Goal: Task Accomplishment & Management: Use online tool/utility

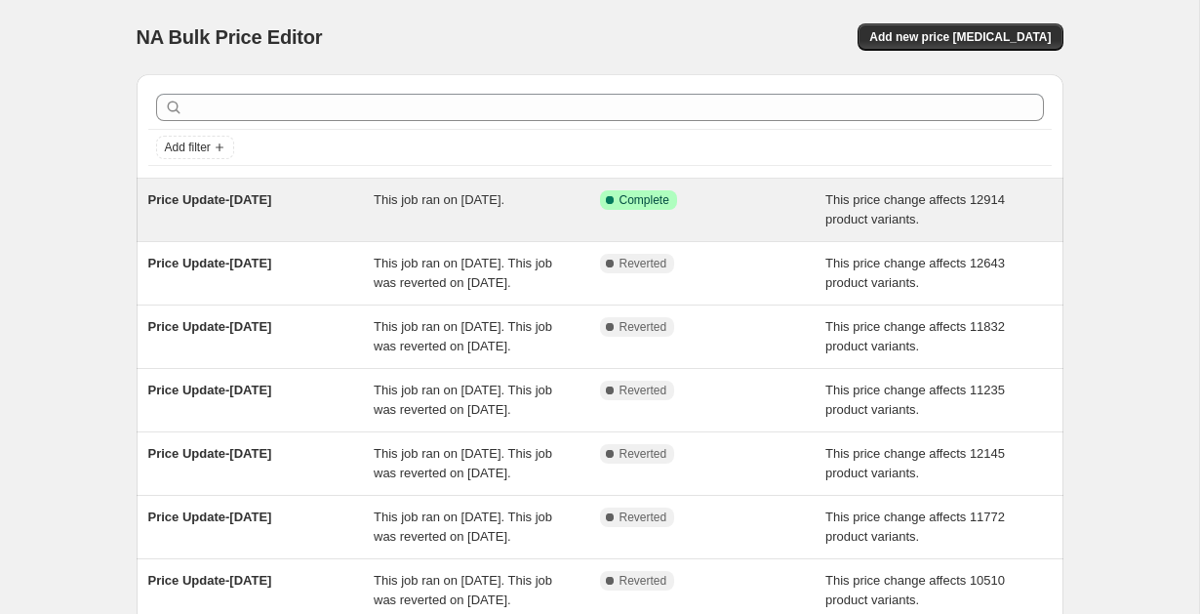
click at [271, 211] on div "Price Update-[DATE]" at bounding box center [261, 209] width 226 height 39
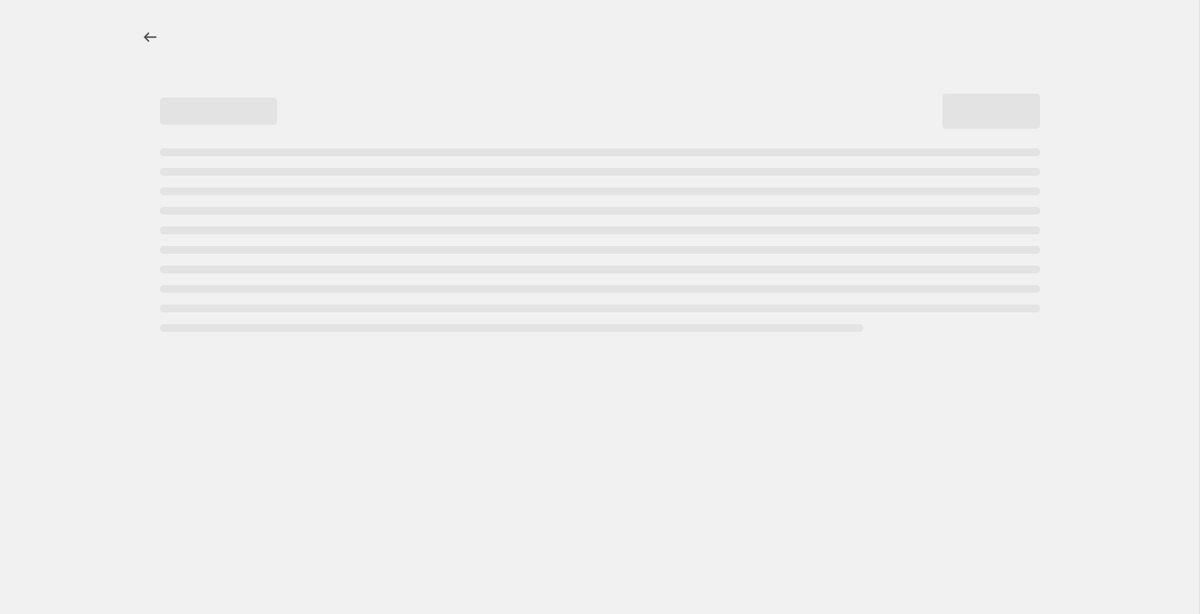
select select "no_change"
select select "pp"
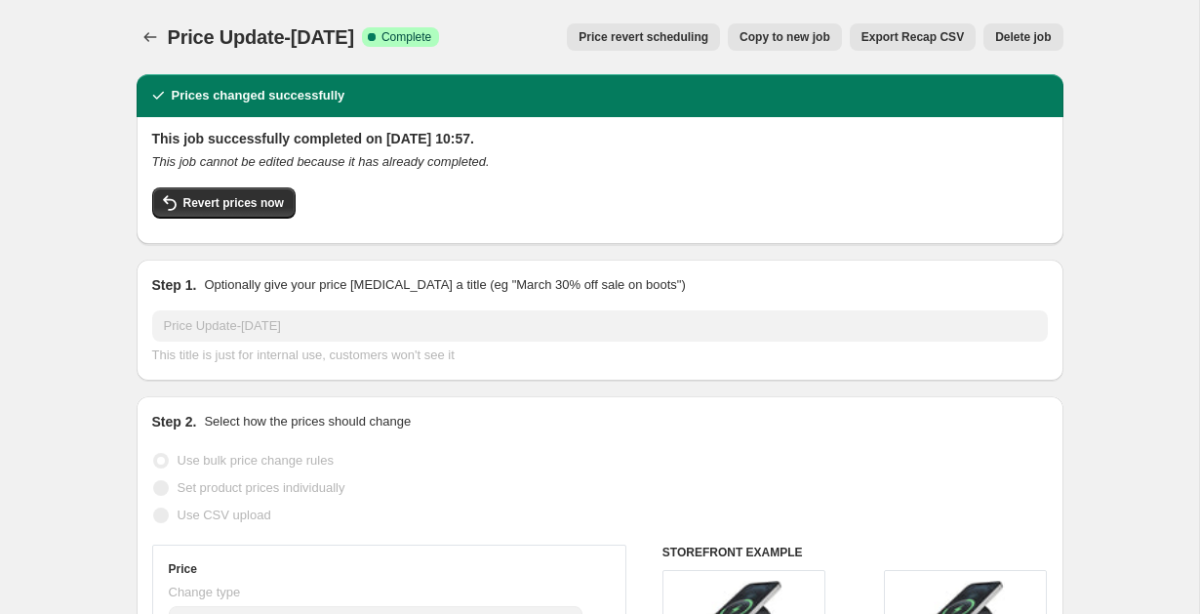
click at [781, 39] on span "Copy to new job" at bounding box center [785, 37] width 91 height 16
select select "no_change"
select select "pp"
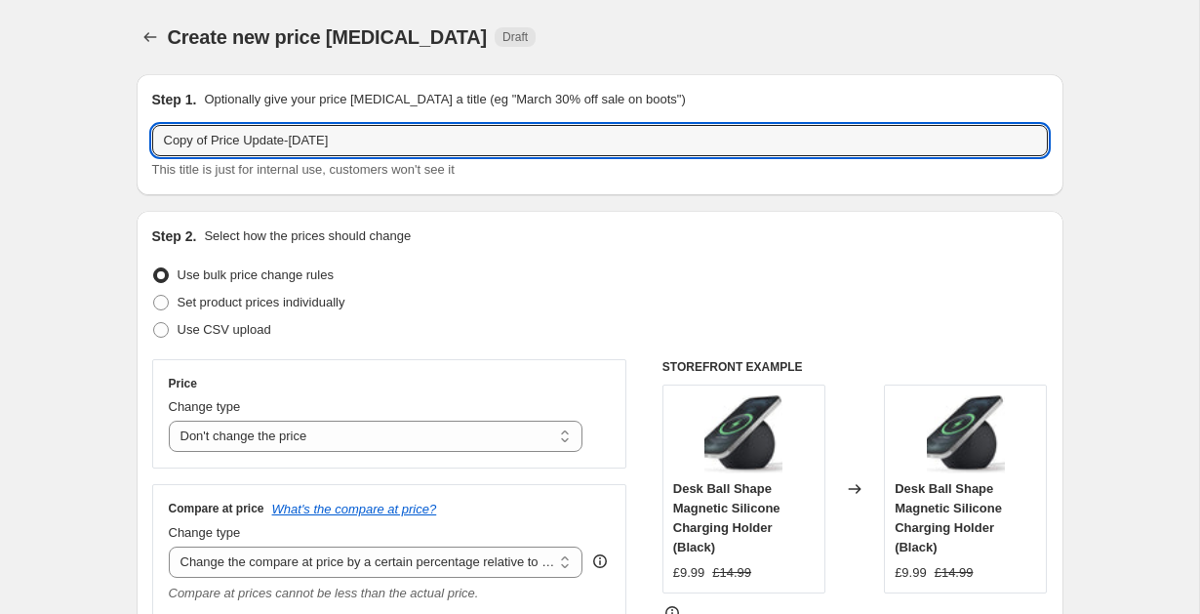
drag, startPoint x: 213, startPoint y: 140, endPoint x: 88, endPoint y: 136, distance: 125.0
click at [307, 137] on input "Price Update-October 9th" at bounding box center [600, 140] width 896 height 31
type input "Price Update-[DATE]"
click at [755, 19] on div "Create new price change job. This page is ready Create new price change job Dra…" at bounding box center [600, 37] width 927 height 74
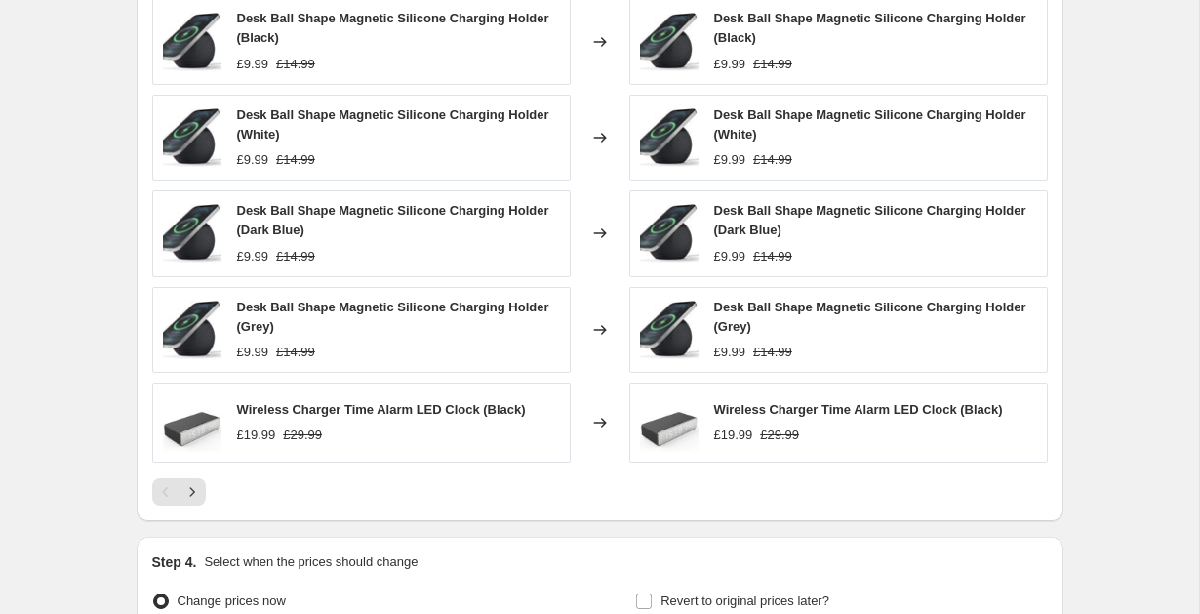
scroll to position [1388, 0]
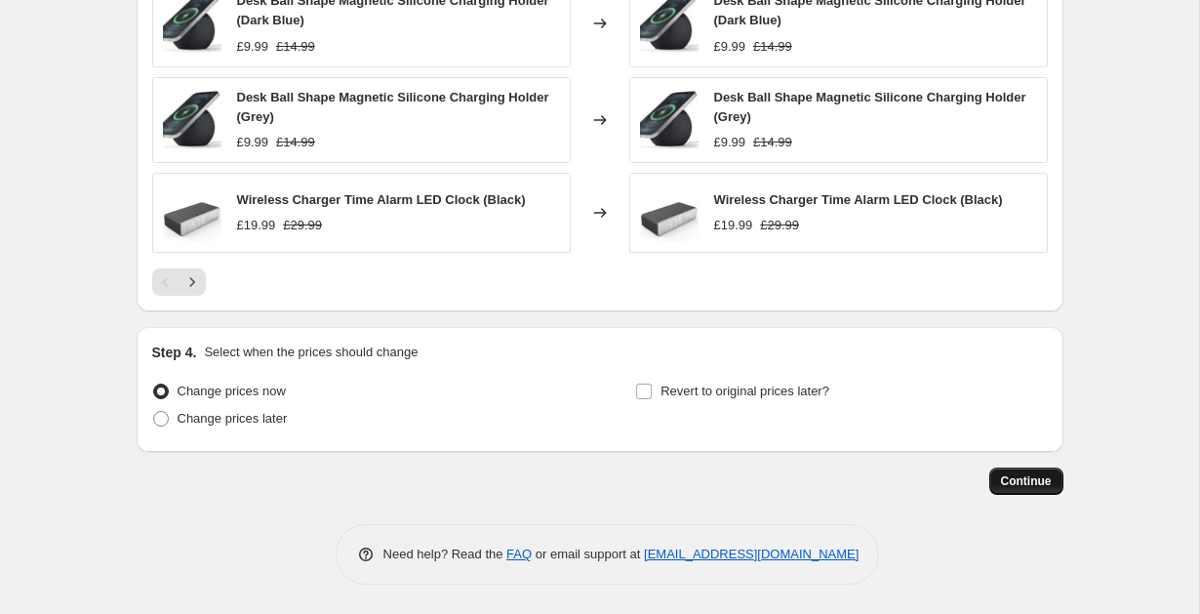
click at [1020, 485] on span "Continue" at bounding box center [1026, 481] width 51 height 16
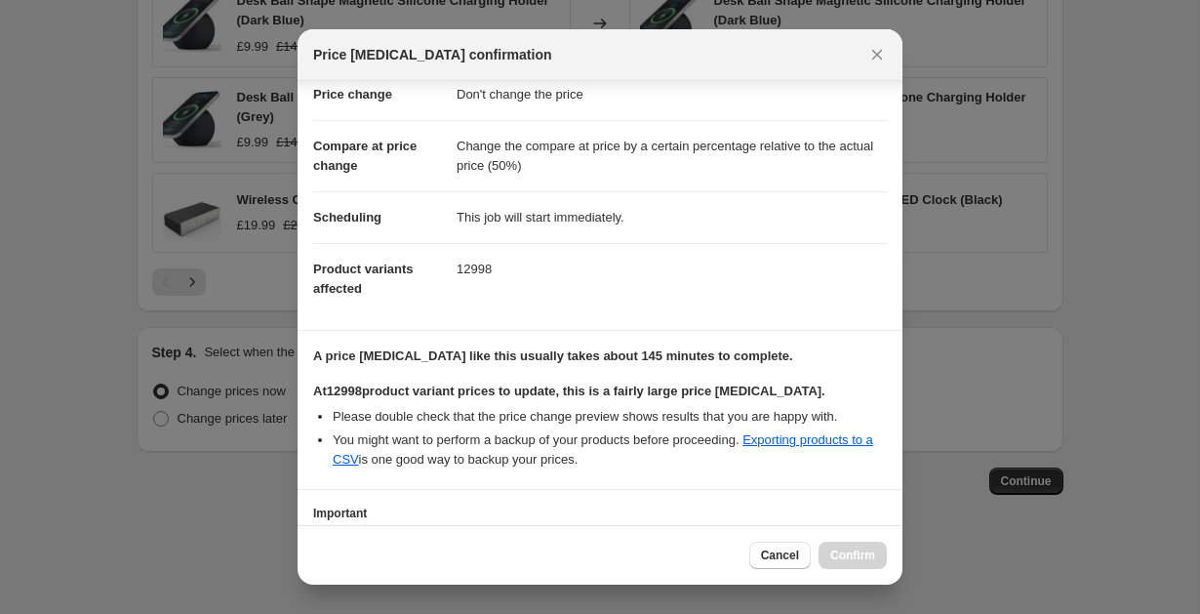
scroll to position [195, 0]
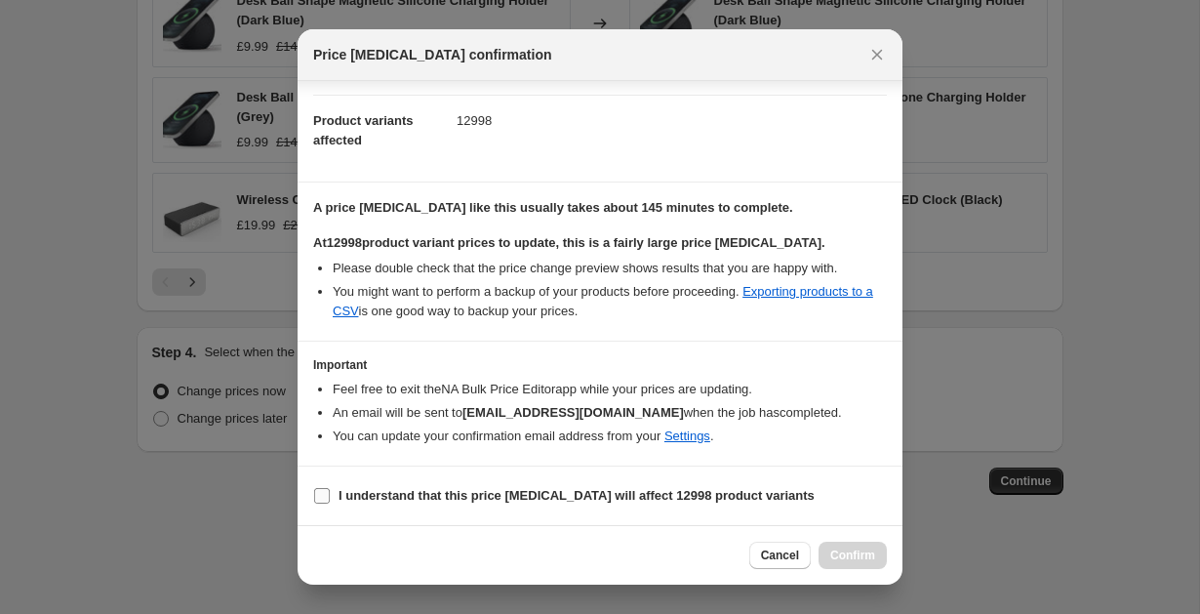
click at [323, 493] on input "I understand that this price change job will affect 12998 product variants" at bounding box center [322, 496] width 16 height 16
checkbox input "true"
click at [860, 557] on span "Confirm" at bounding box center [852, 555] width 45 height 16
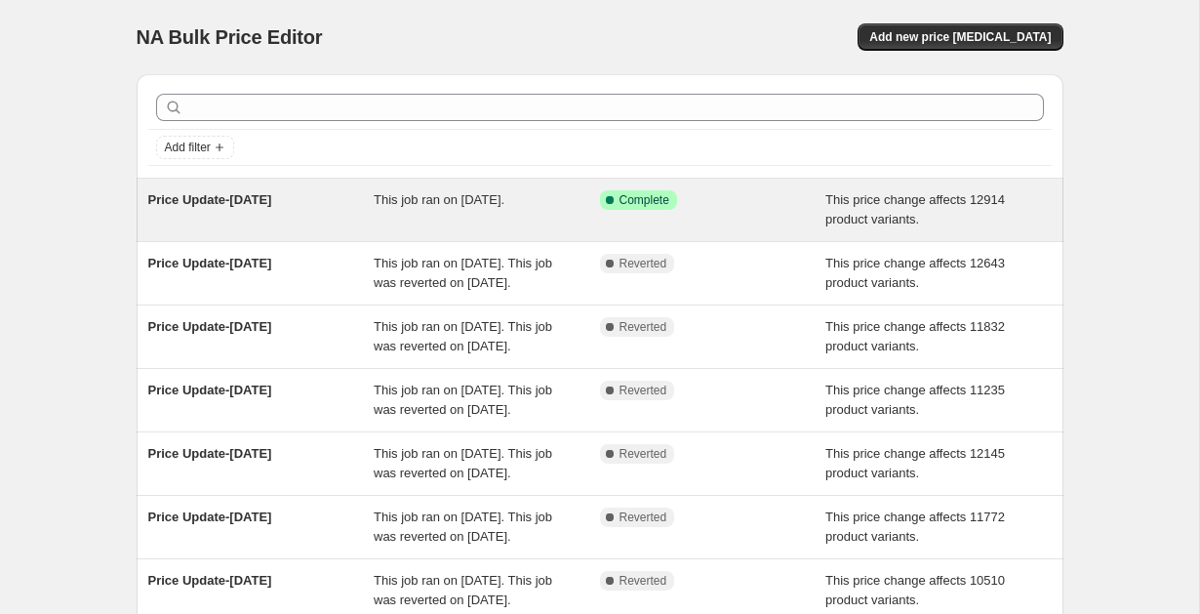
click at [322, 199] on div "Price Update-[DATE]" at bounding box center [261, 209] width 226 height 39
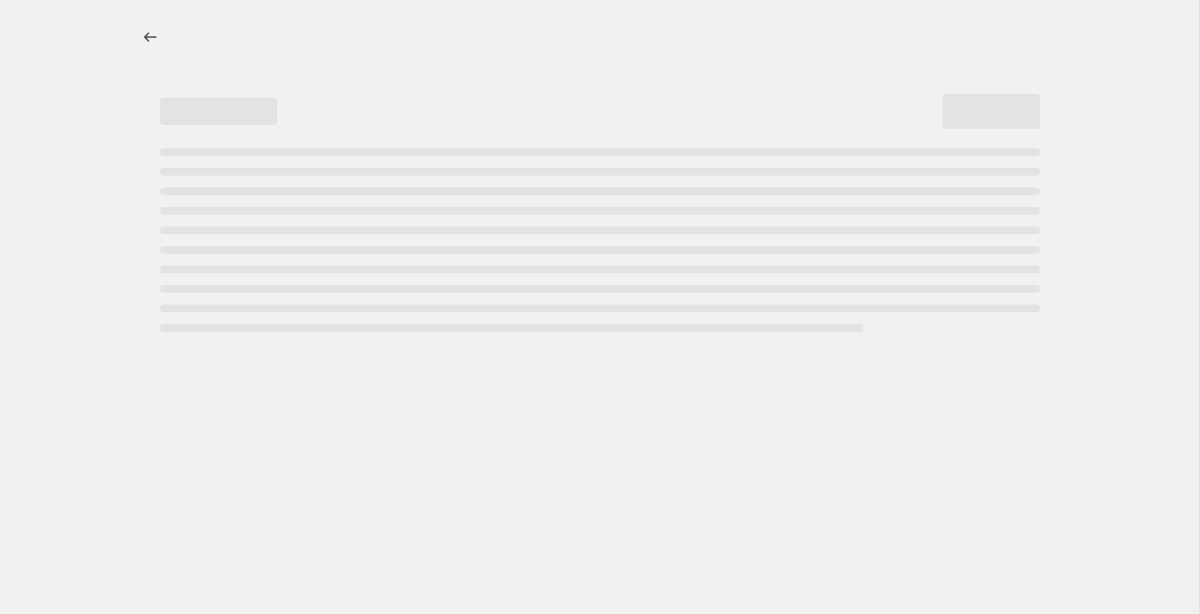
select select "no_change"
select select "pp"
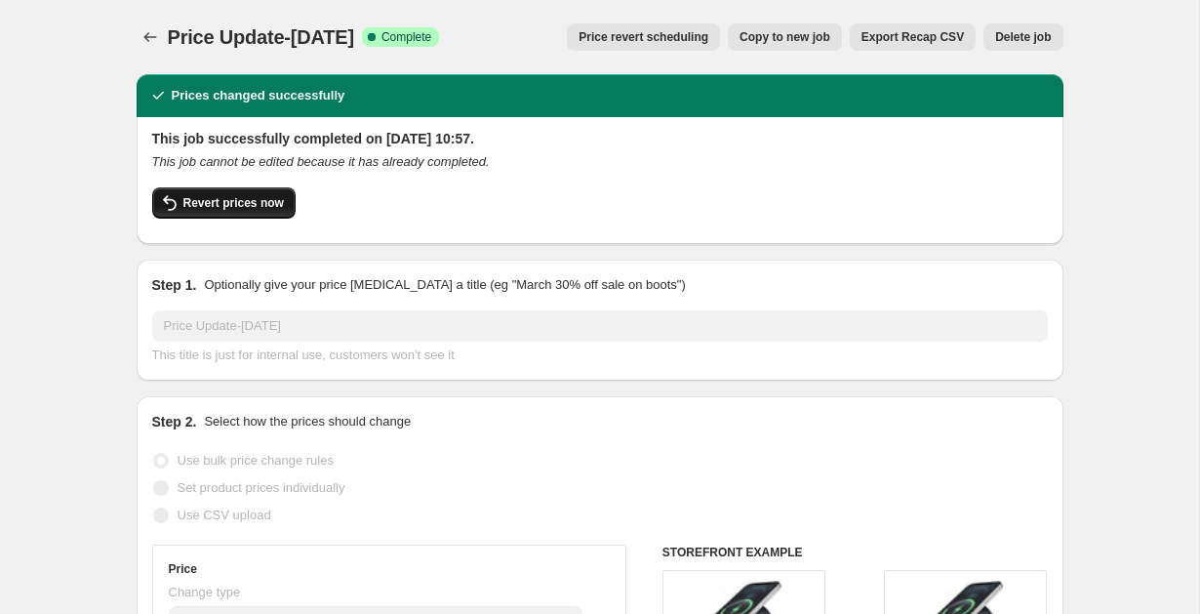
click at [213, 211] on button "Revert prices now" at bounding box center [223, 202] width 143 height 31
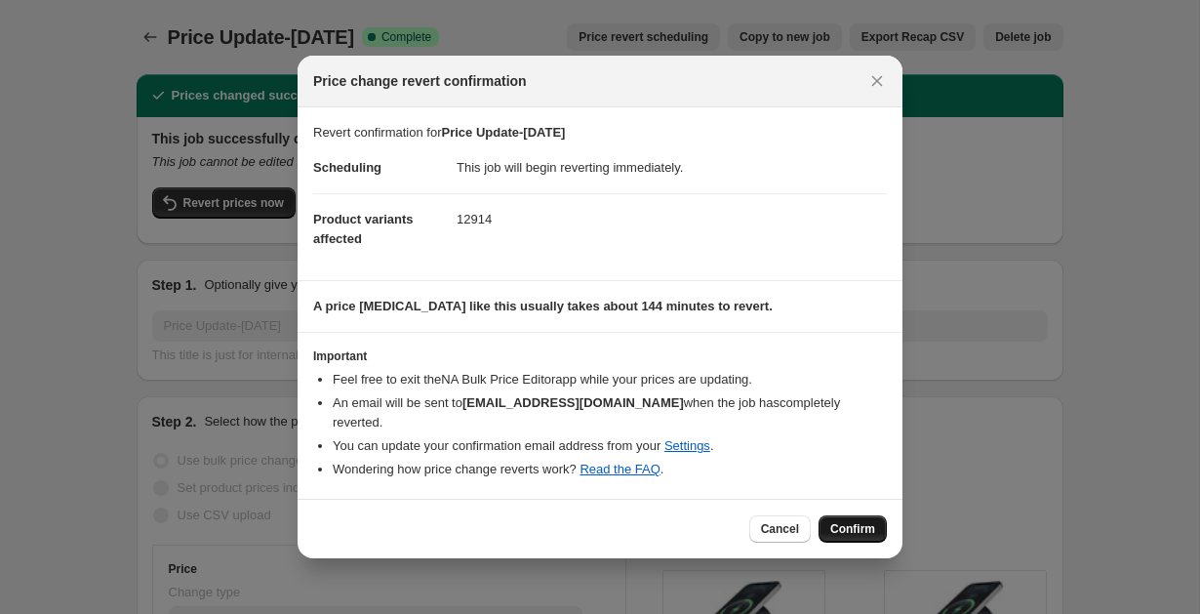
click at [859, 521] on span "Confirm" at bounding box center [852, 529] width 45 height 16
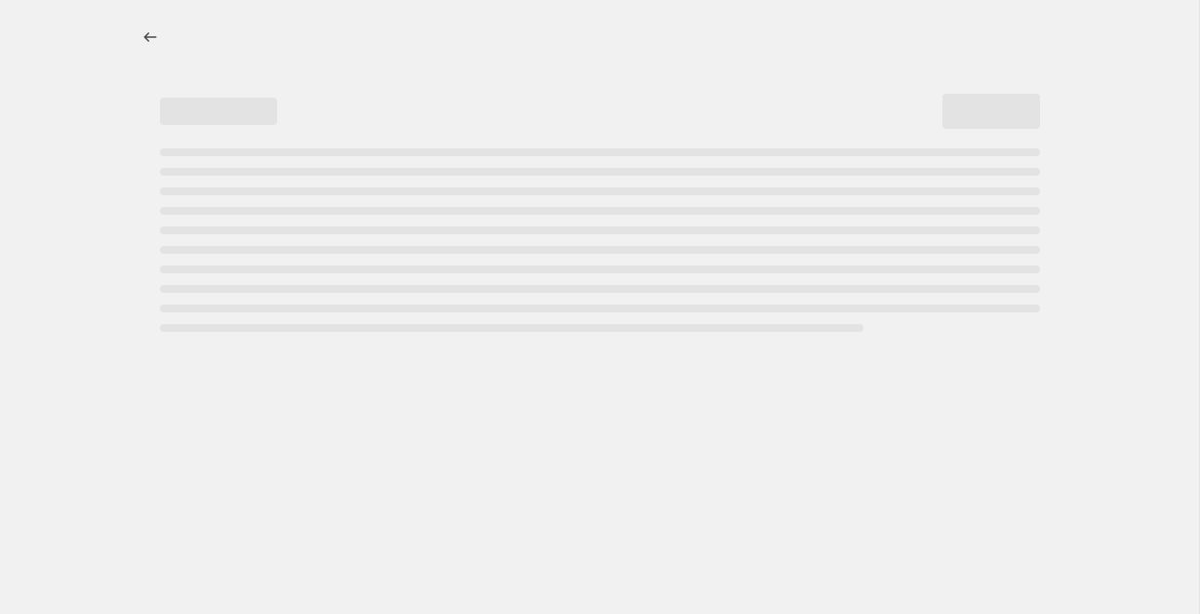
select select "no_change"
select select "pp"
select select "no_change"
select select "pp"
select select "no_change"
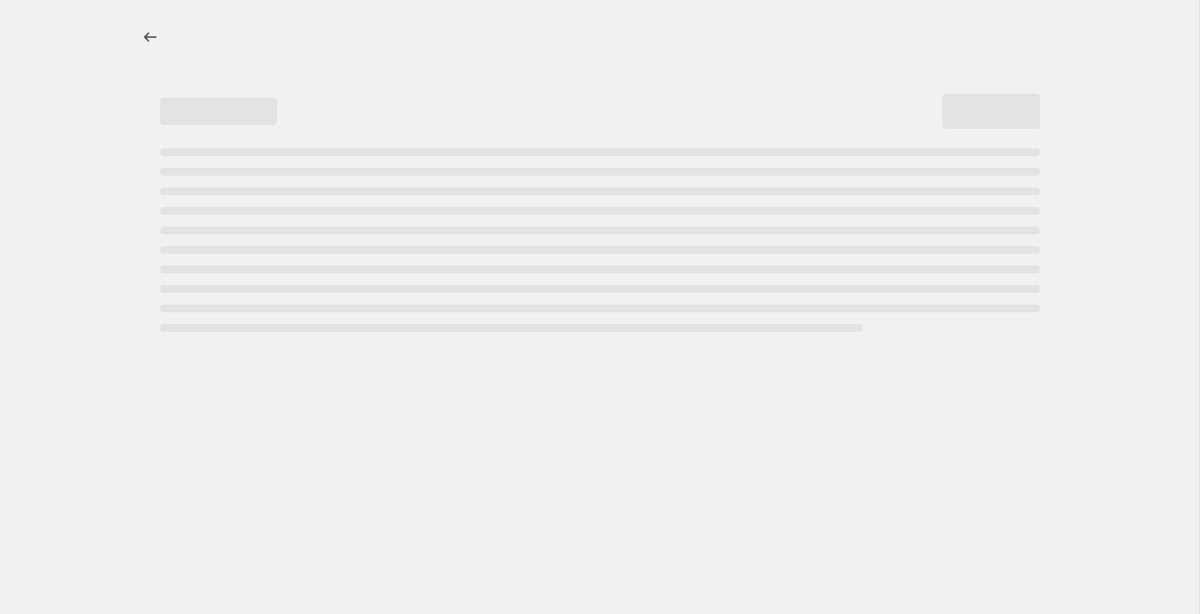
select select "pp"
select select "no_change"
select select "pp"
